Goal: Task Accomplishment & Management: Use online tool/utility

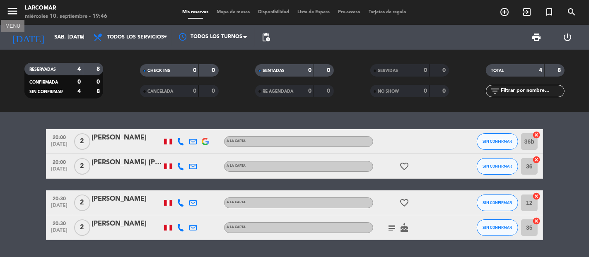
click at [17, 10] on icon "menu" at bounding box center [12, 11] width 12 height 12
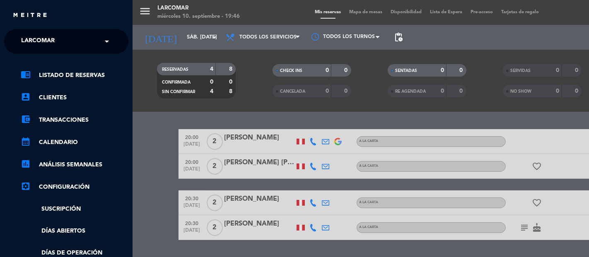
click at [51, 40] on span "Larcomar" at bounding box center [38, 41] width 34 height 17
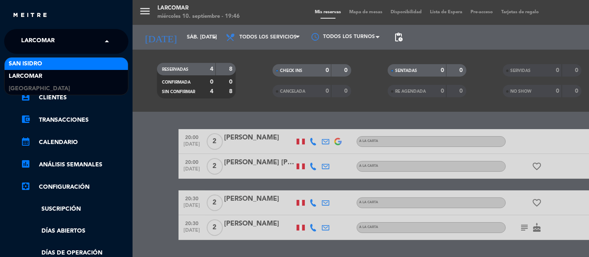
click at [56, 61] on div "San Isidro" at bounding box center [66, 64] width 123 height 12
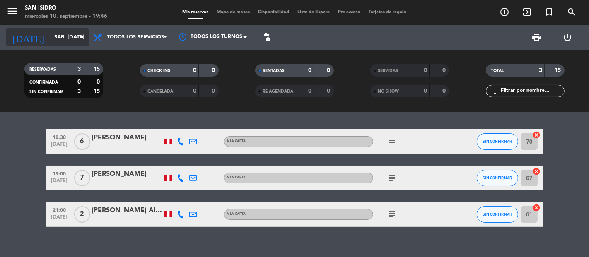
click at [50, 36] on input "sáb. [DATE]" at bounding box center [86, 37] width 72 height 15
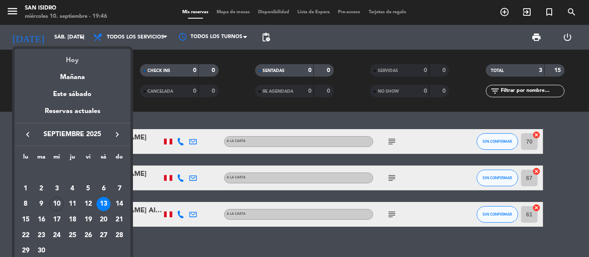
click at [73, 58] on div "Hoy" at bounding box center [73, 57] width 116 height 17
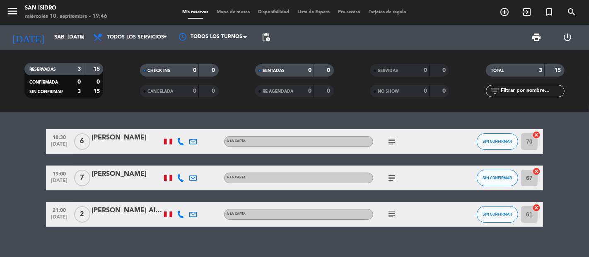
type input "mié. [DATE]"
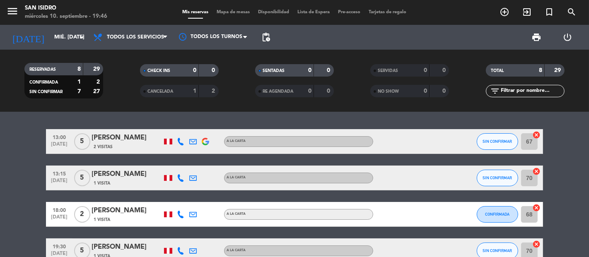
scroll to position [182, 0]
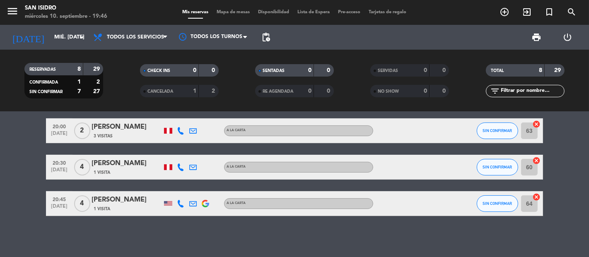
click at [181, 201] on icon at bounding box center [180, 203] width 7 height 7
click at [182, 192] on button "Copiar content_paste" at bounding box center [176, 189] width 25 height 9
click at [194, 203] on icon at bounding box center [192, 203] width 7 height 7
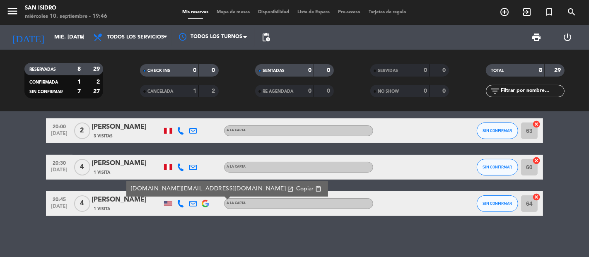
click at [296, 189] on span "Copiar" at bounding box center [304, 189] width 17 height 9
